Goal: Complete application form

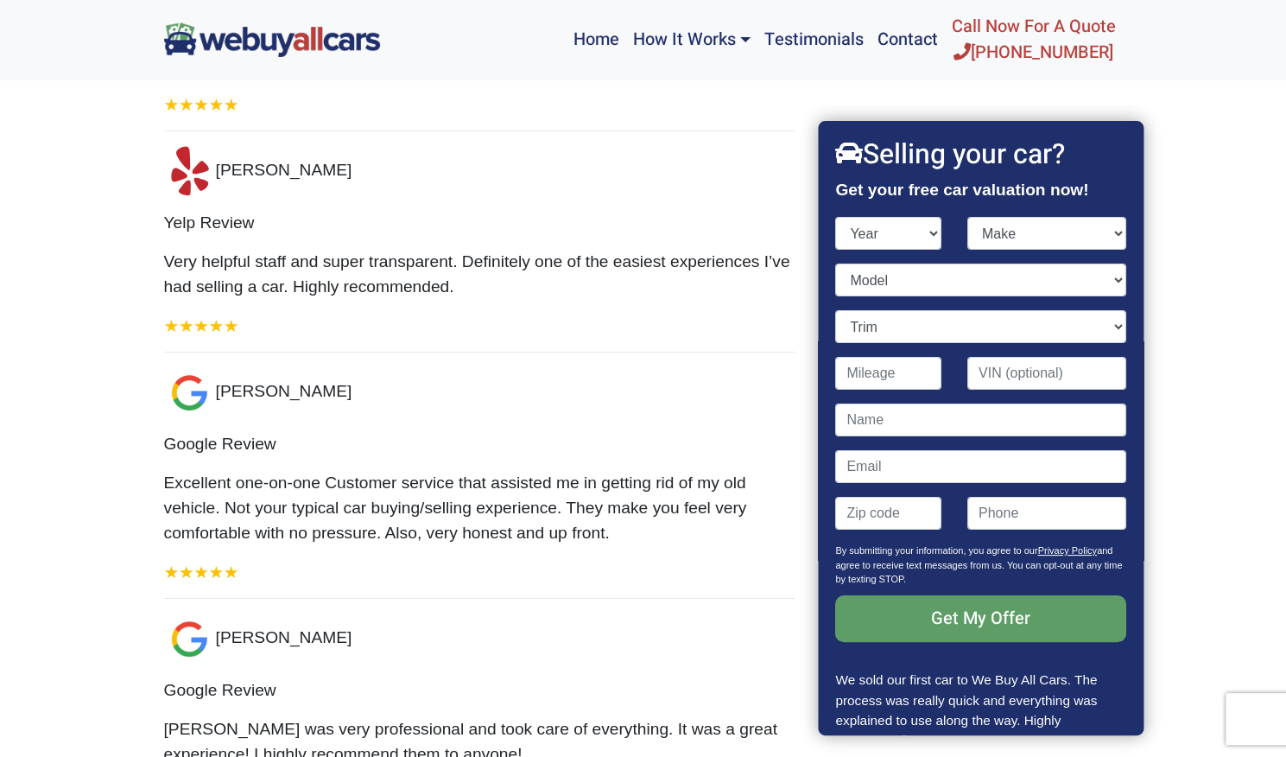
select select "2013"
click at [836, 217] on select "Year [DATE] 2024 2023 2022 2021 2020 2019 2018 2017 2016 2015 2014 2013 2012 20…" at bounding box center [889, 233] width 106 height 33
click at [1044, 241] on select "Make" at bounding box center [1047, 233] width 159 height 33
select select "GMC"
click at [968, 217] on select "Make Acura Aston [PERSON_NAME] Audi Bentley BMW Buick Cadillac Chevrolet Chrysl…" at bounding box center [1047, 233] width 159 height 33
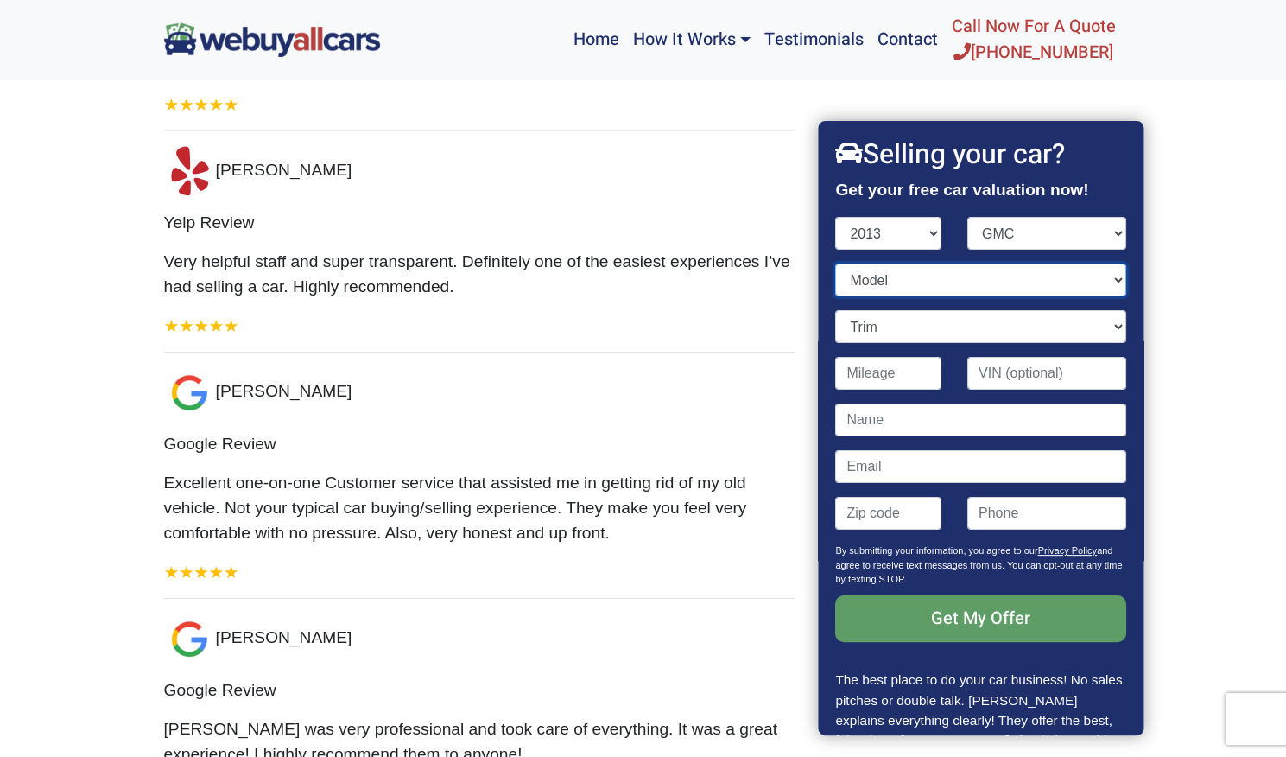
click at [907, 285] on select "Model Acadia Savana Savana Cargo Sierra 1500 Sierra 1500 Hybrid Sierra 2500HD S…" at bounding box center [981, 279] width 290 height 33
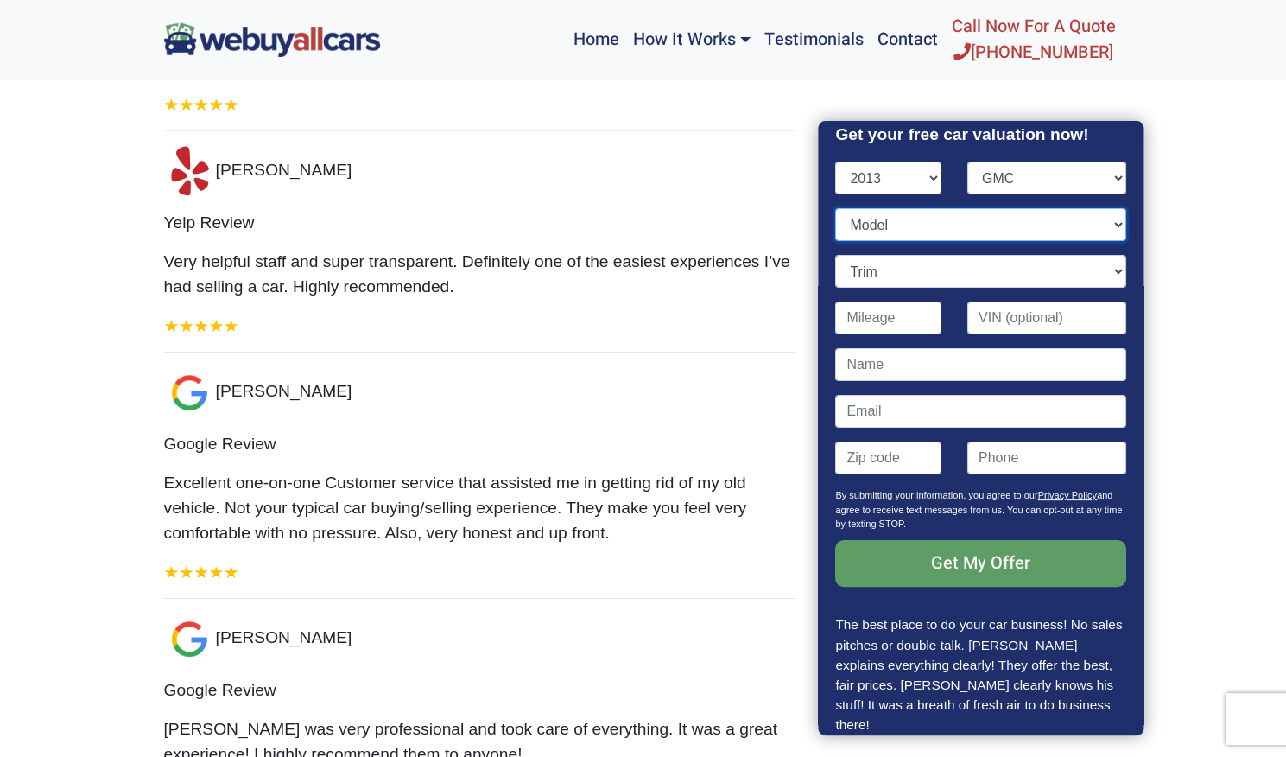
scroll to position [79, 0]
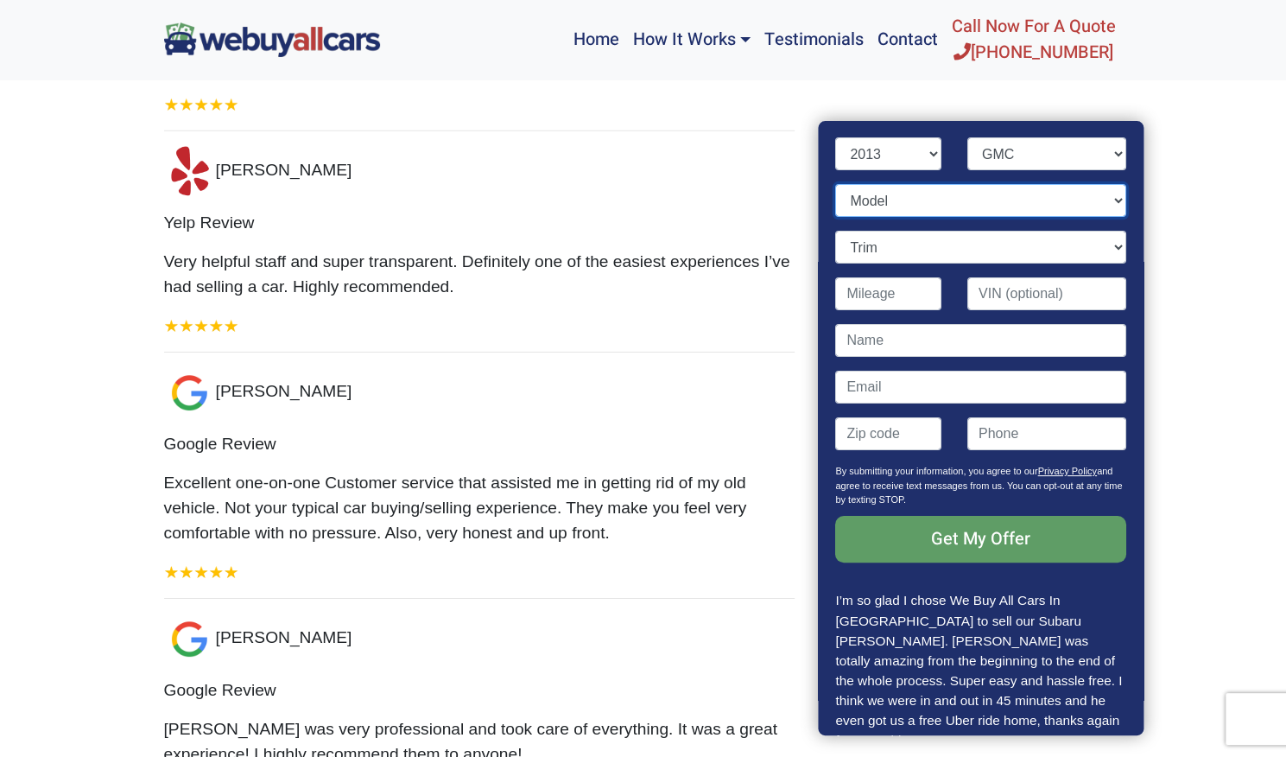
click at [1104, 205] on select "Model Acadia Savana Savana Cargo Sierra 1500 Sierra 1500 Hybrid Sierra 2500HD S…" at bounding box center [981, 200] width 290 height 33
select select "Sierra 1500"
click at [836, 184] on select "Model Acadia Savana Savana Cargo Sierra 1500 Sierra 1500 Hybrid Sierra 2500HD S…" at bounding box center [981, 200] width 290 height 33
click at [1097, 244] on select "Trim Denali 4dr Crew Cab 5.8 ft. SB (6.2L 8cyl) Denali 4dr Crew Cab AWD 5.8 ft.…" at bounding box center [981, 247] width 290 height 33
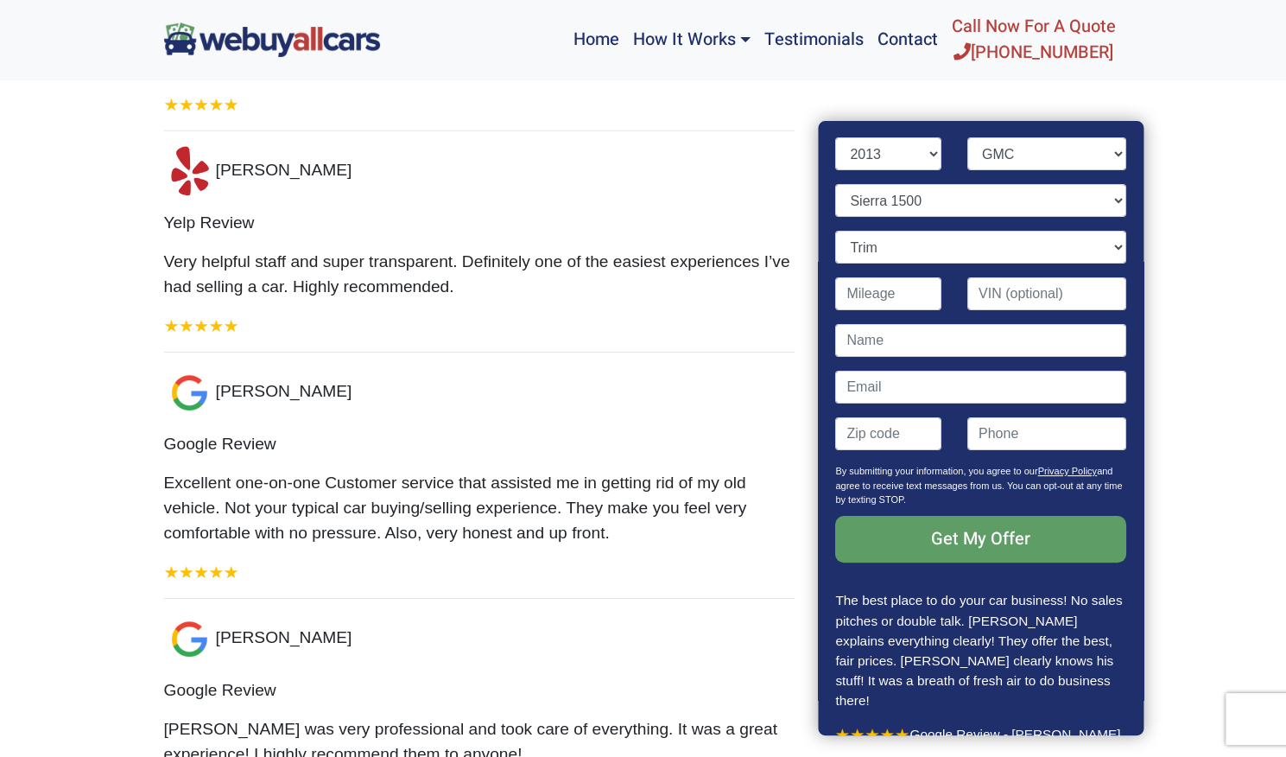
click at [715, 476] on div "[PERSON_NAME] Google Review Excellent one-on-one Customer service that assisted…" at bounding box center [479, 475] width 631 height 218
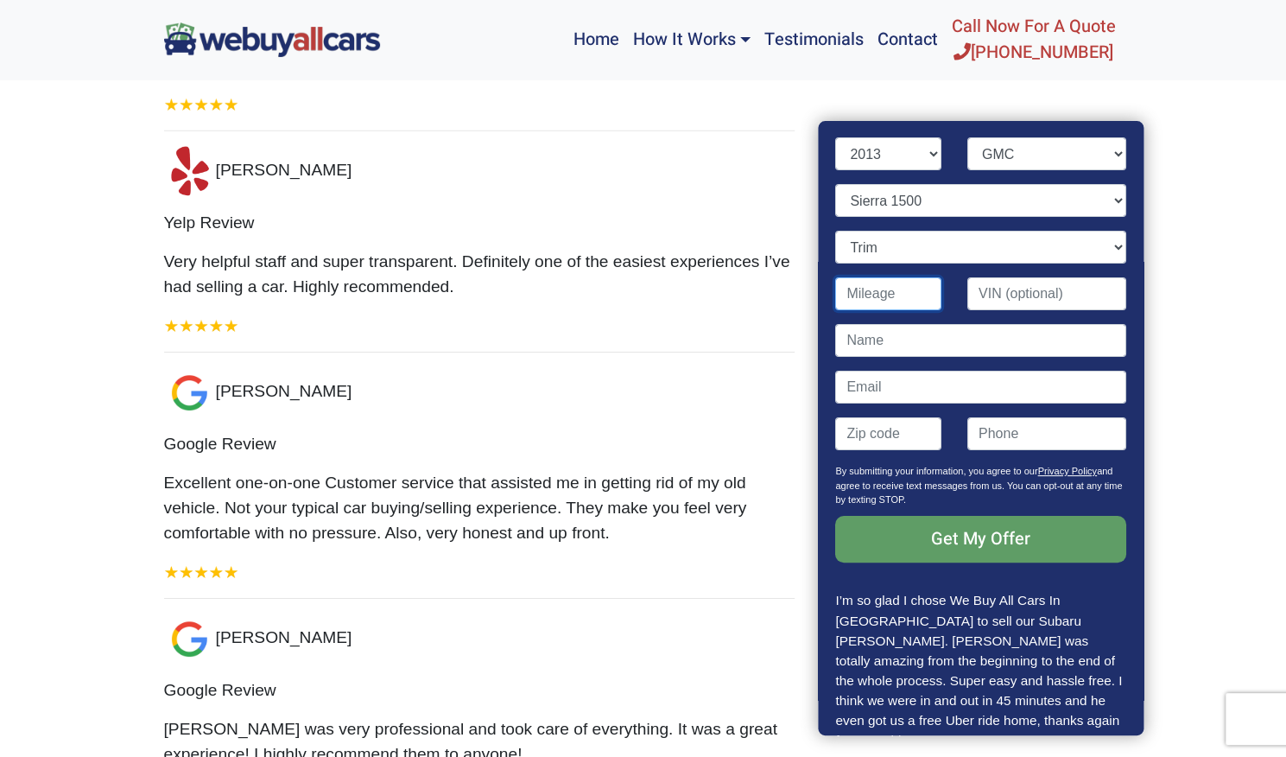
click at [879, 301] on input "Contact form" at bounding box center [889, 293] width 106 height 33
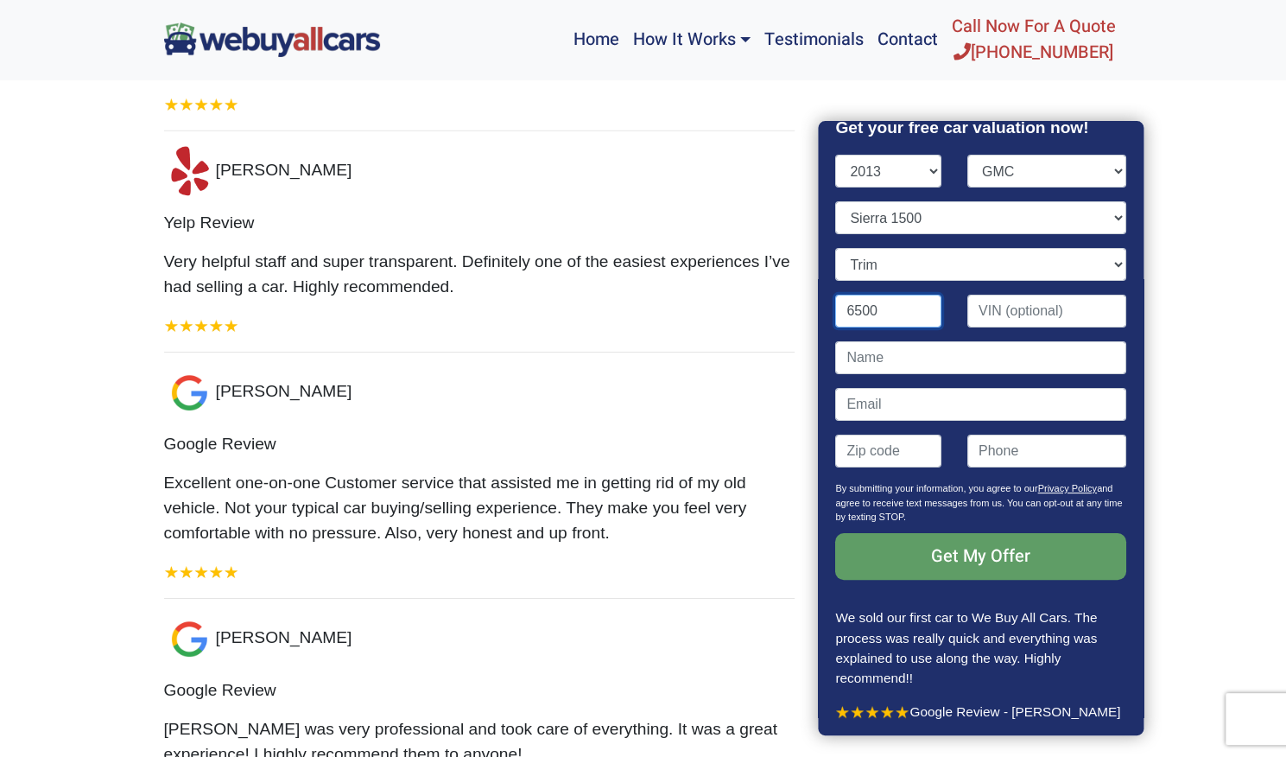
scroll to position [60, 0]
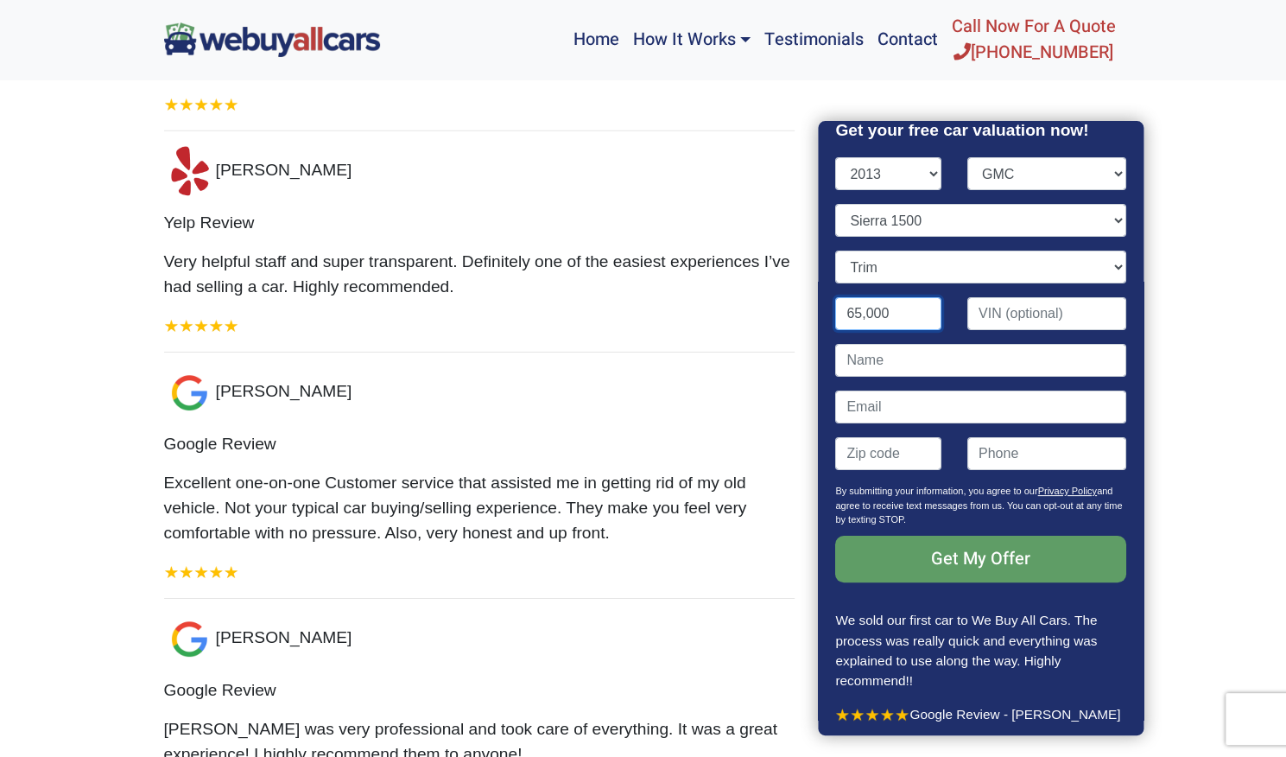
type input "65,000"
click at [749, 366] on div "[PERSON_NAME] Google Review Excellent one-on-one Customer service that assisted…" at bounding box center [479, 475] width 631 height 218
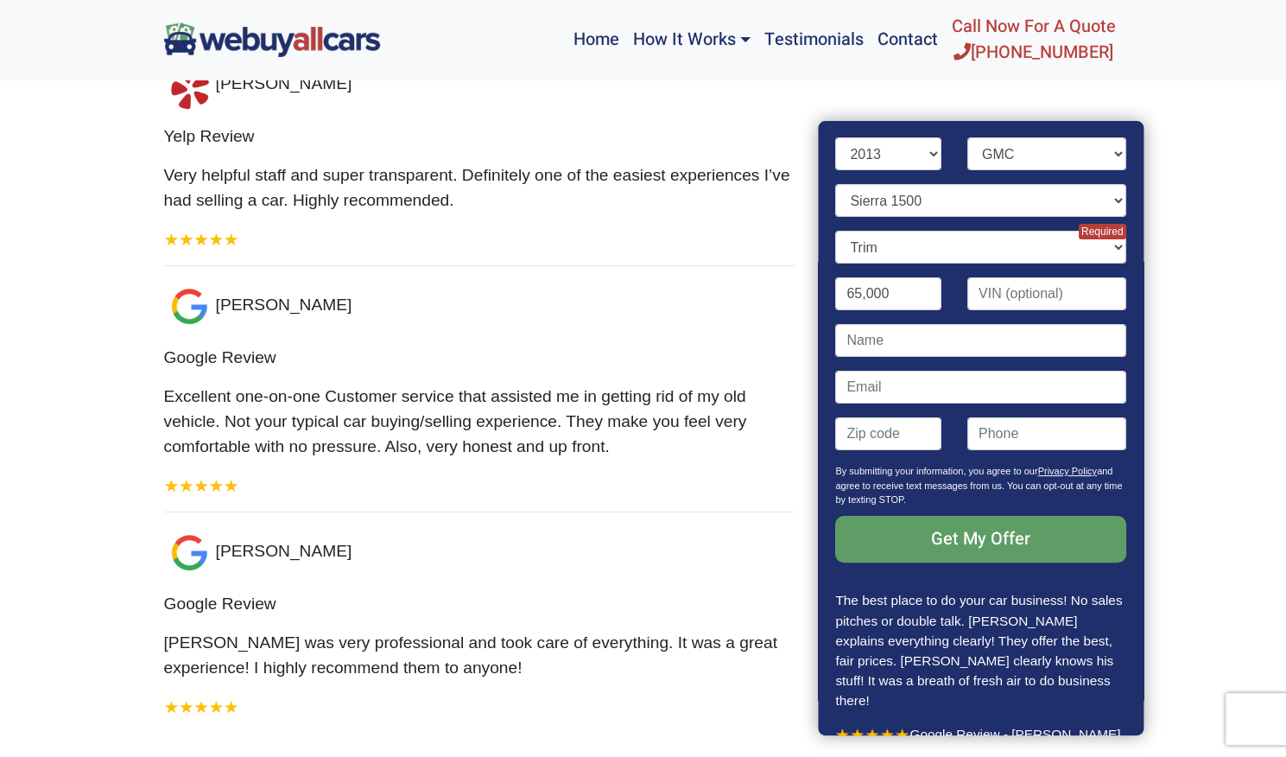
scroll to position [0, 0]
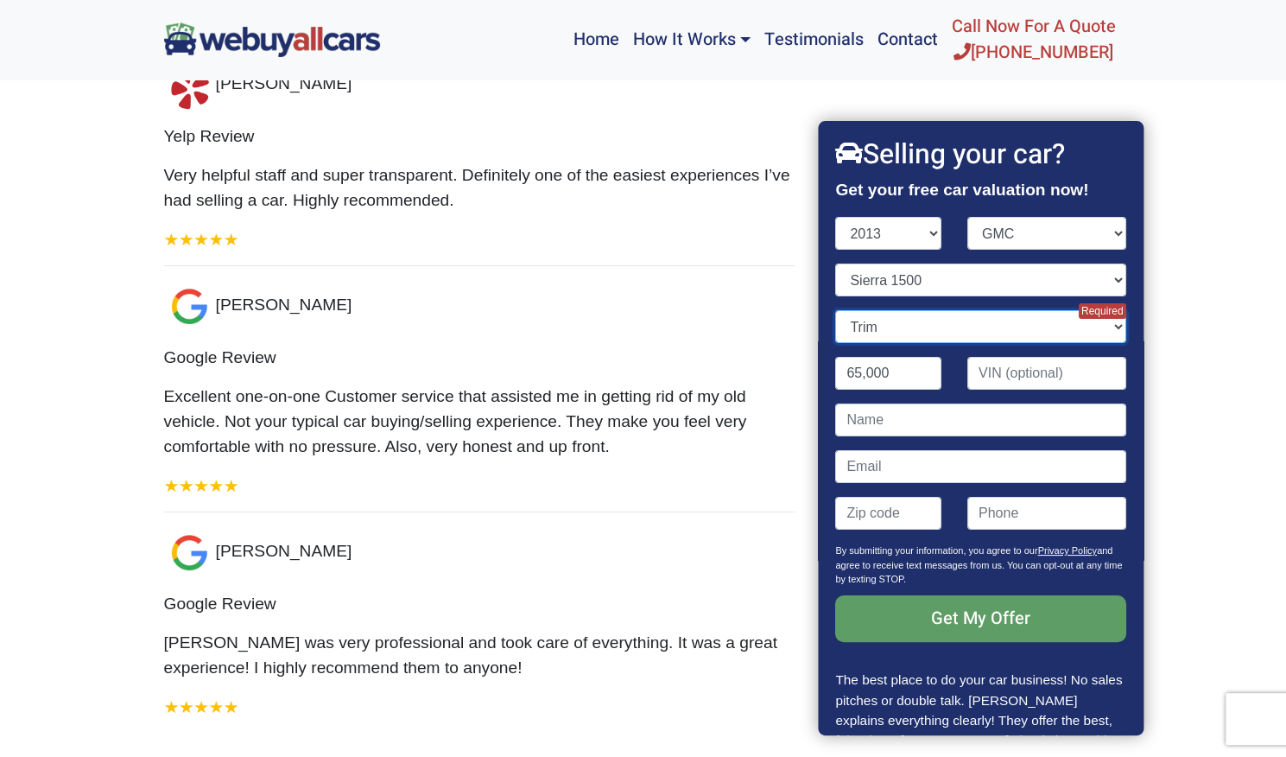
click at [1029, 329] on select "Trim Denali 4dr Crew Cab 5.8 ft. SB (6.2L 8cyl) Denali 4dr Crew Cab AWD 5.8 ft.…" at bounding box center [981, 326] width 290 height 33
select select "SLE 4dr Crew Cab 5.8 ft. SB (4.8L 8cyl)"
click at [836, 310] on select "Trim Denali 4dr Crew Cab 5.8 ft. SB (6.2L 8cyl) Denali 4dr Crew Cab AWD 5.8 ft.…" at bounding box center [981, 326] width 290 height 33
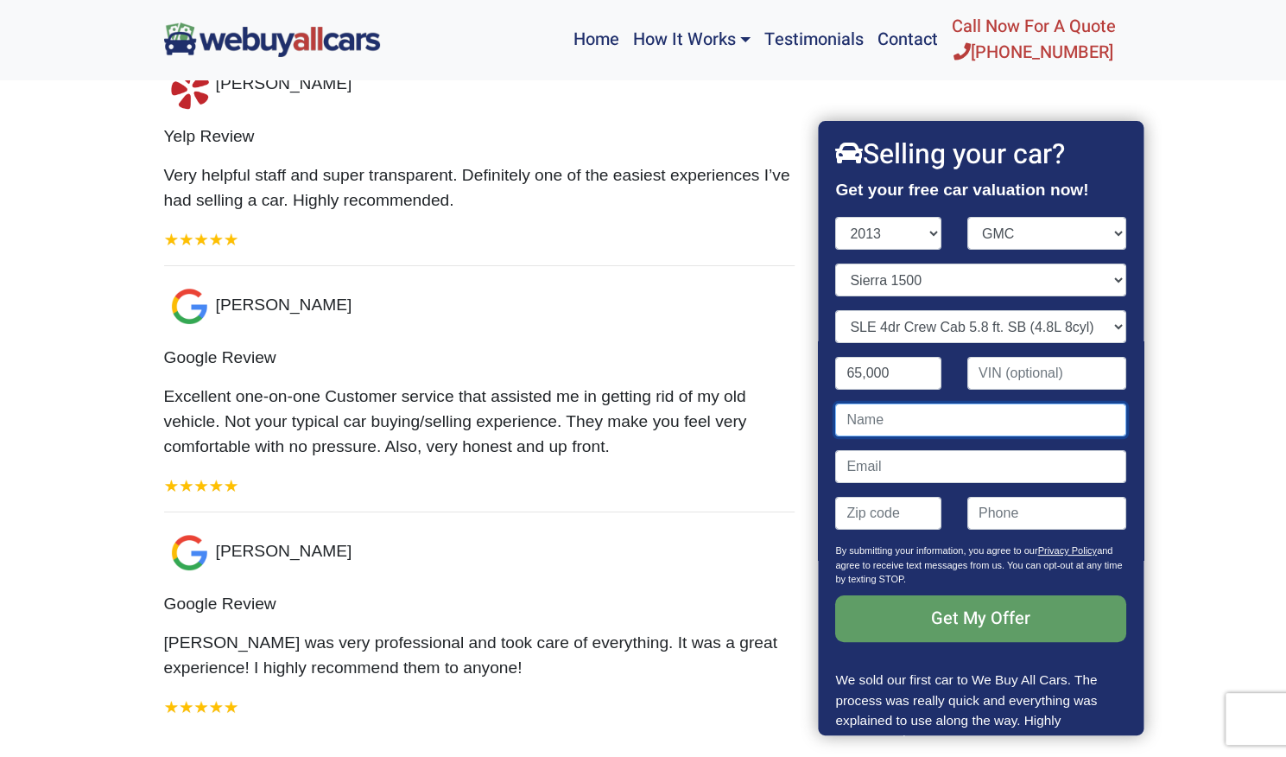
click at [879, 427] on input "Contact form" at bounding box center [981, 419] width 290 height 33
type input "Jack"
click at [879, 453] on input "Contact form" at bounding box center [981, 466] width 290 height 33
type input "[EMAIL_ADDRESS][DOMAIN_NAME]"
click at [891, 509] on input "Contact form" at bounding box center [889, 513] width 106 height 33
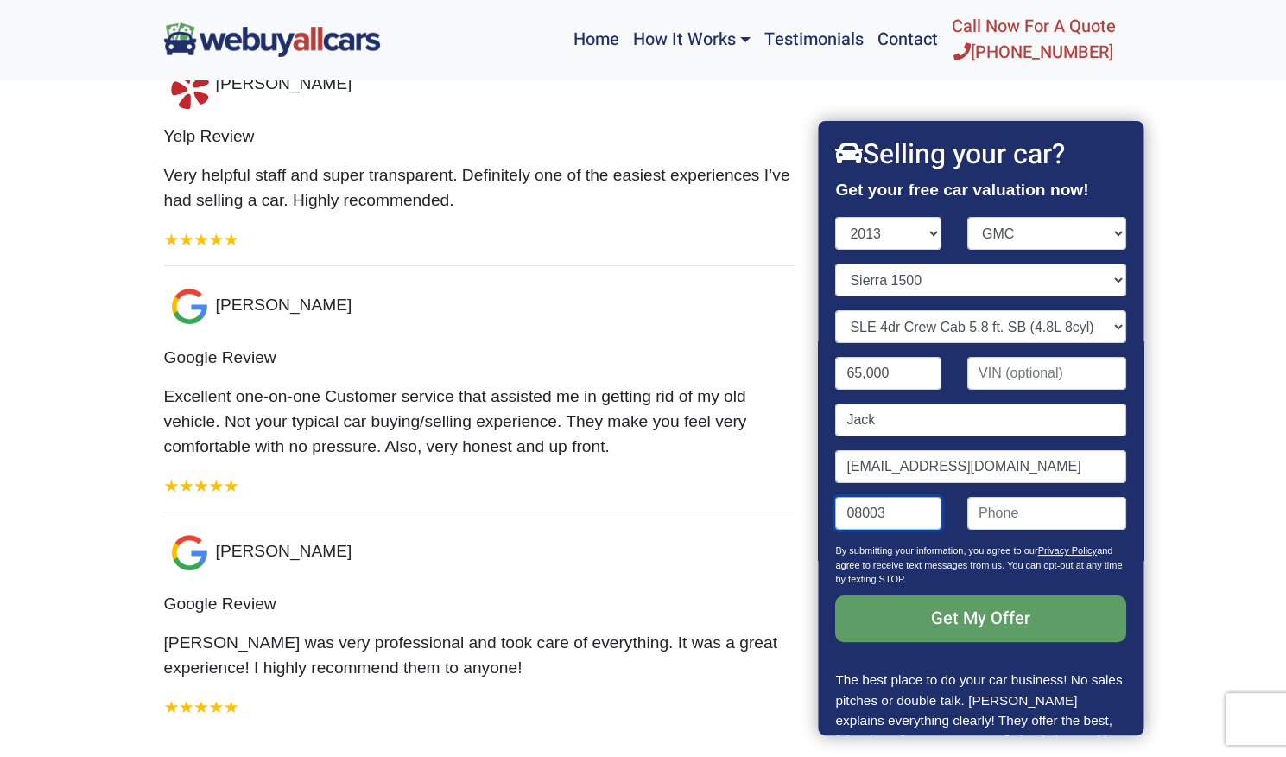
type input "08003"
click at [1038, 517] on input "(" at bounding box center [1047, 513] width 159 height 33
type input "[PHONE_NUMBER]"
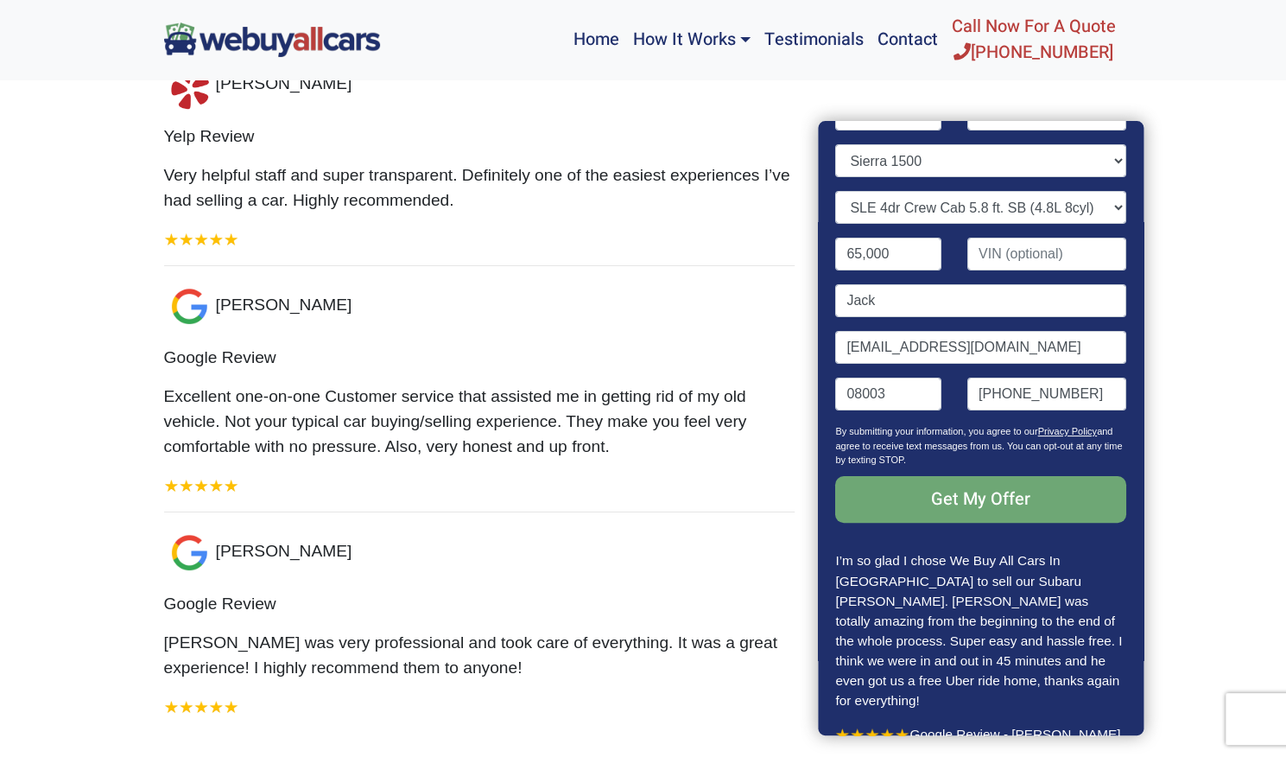
scroll to position [119, 0]
click at [992, 504] on input "Get My Offer" at bounding box center [981, 499] width 290 height 47
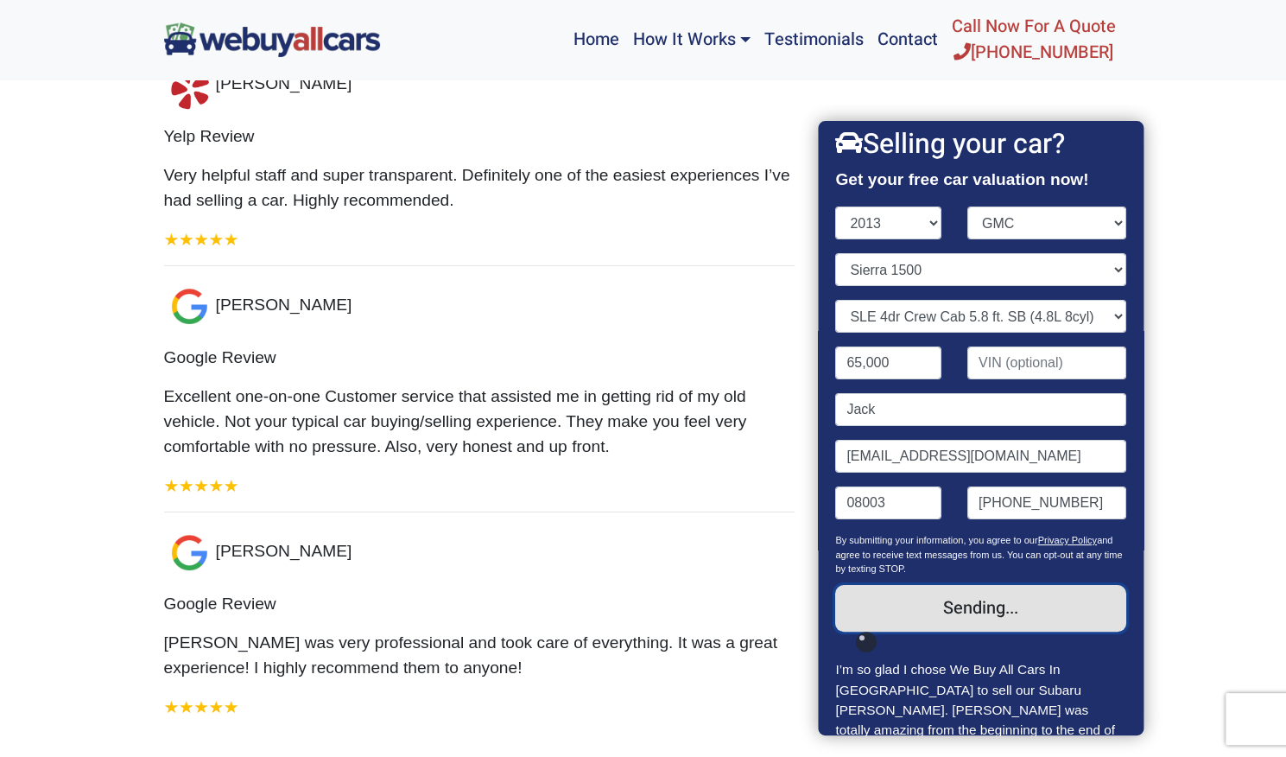
scroll to position [0, 0]
